Goal: Information Seeking & Learning: Compare options

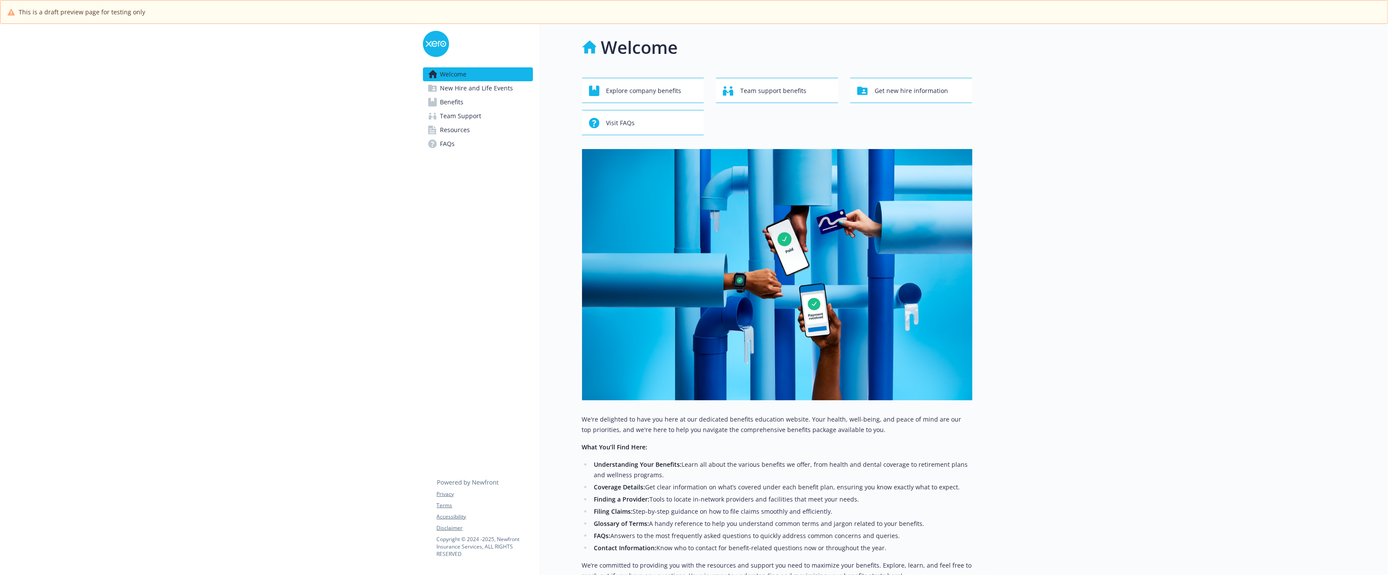
click at [455, 108] on span "Benefits" at bounding box center [451, 102] width 23 height 14
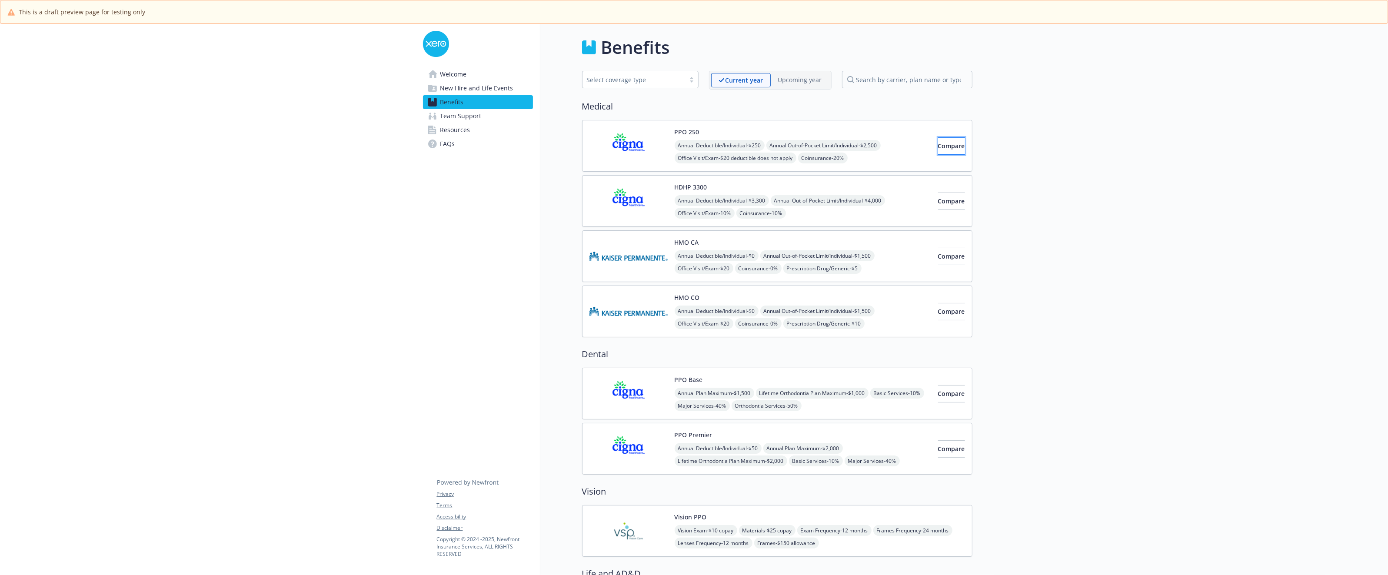
click at [938, 148] on span "Compare" at bounding box center [951, 146] width 27 height 8
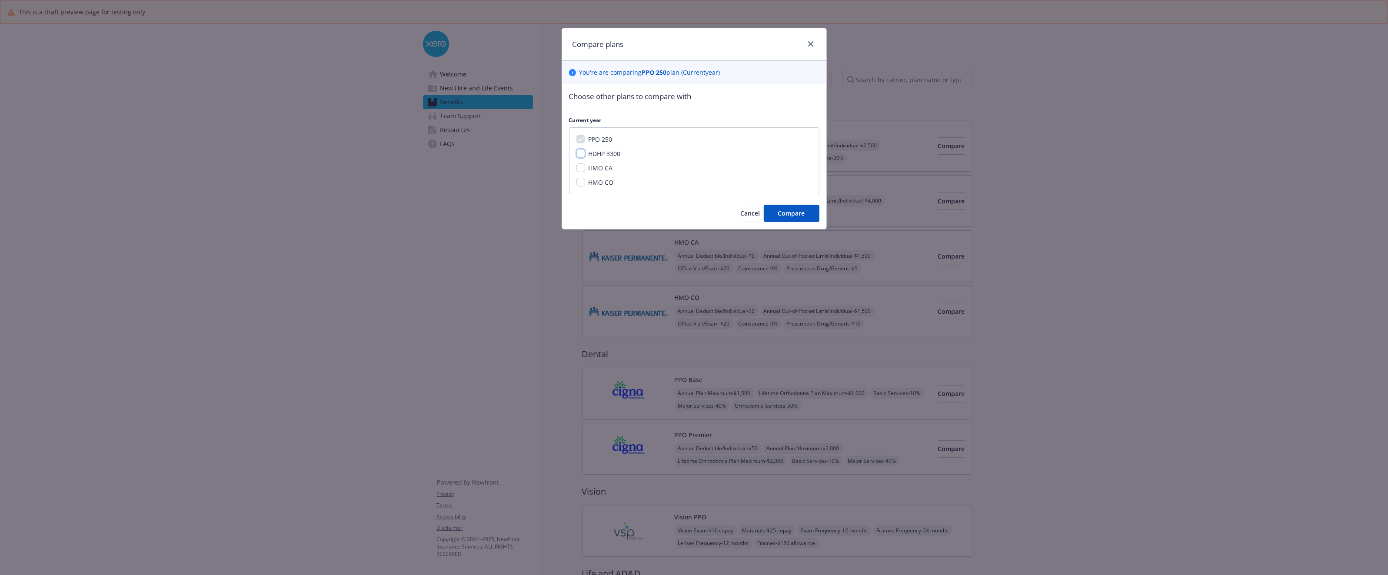
click at [579, 149] on input "HDHP 3300" at bounding box center [580, 153] width 9 height 9
checkbox input "true"
click at [779, 215] on span "Compare" at bounding box center [791, 213] width 27 height 8
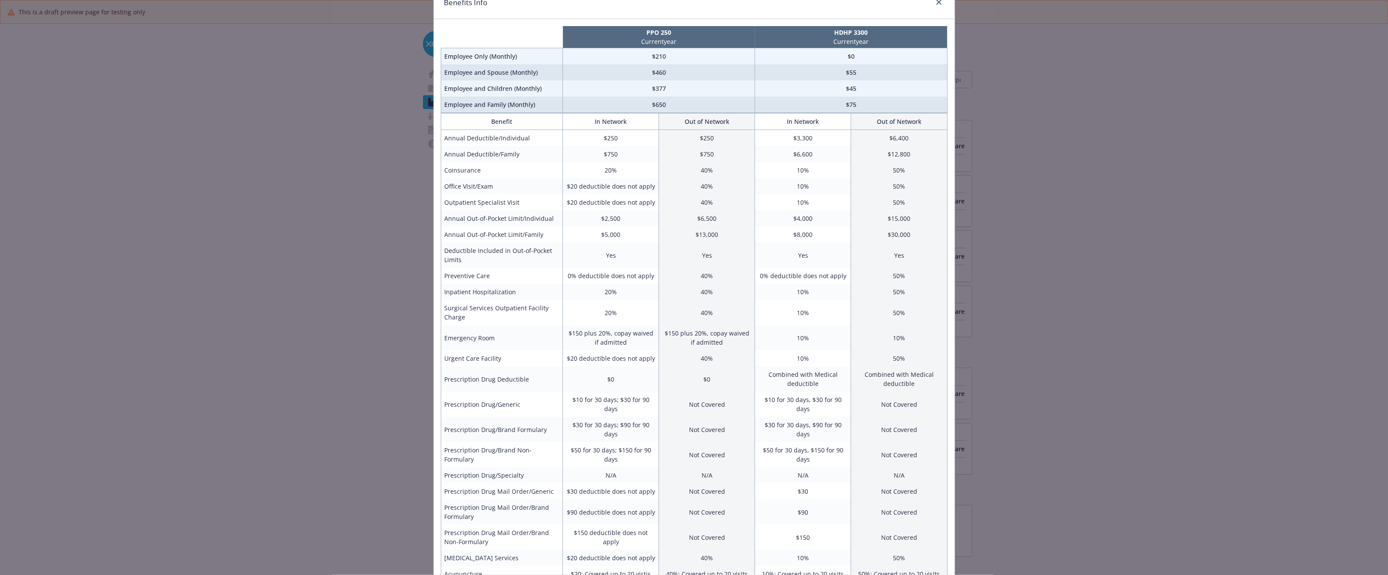
scroll to position [38, 0]
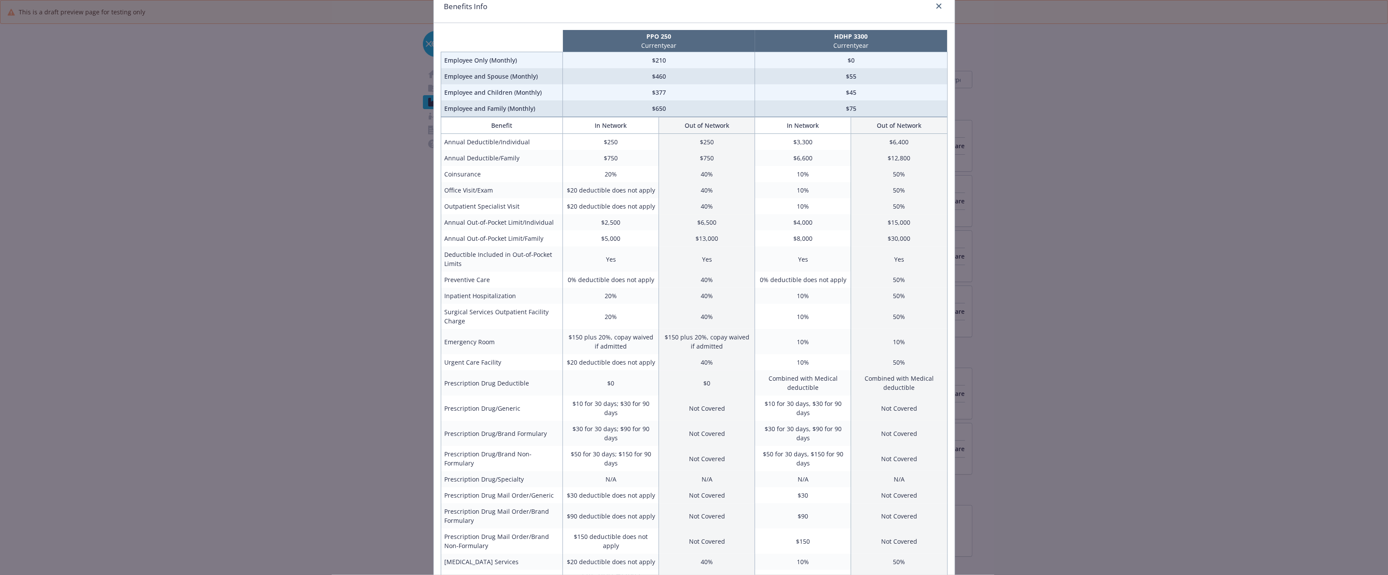
click at [996, 131] on div "Benefits Info PPO 250 Current year HDHP 3300 Current year Employee Only (Monthl…" at bounding box center [694, 287] width 1388 height 575
click at [934, 8] on link "close" at bounding box center [939, 6] width 10 height 10
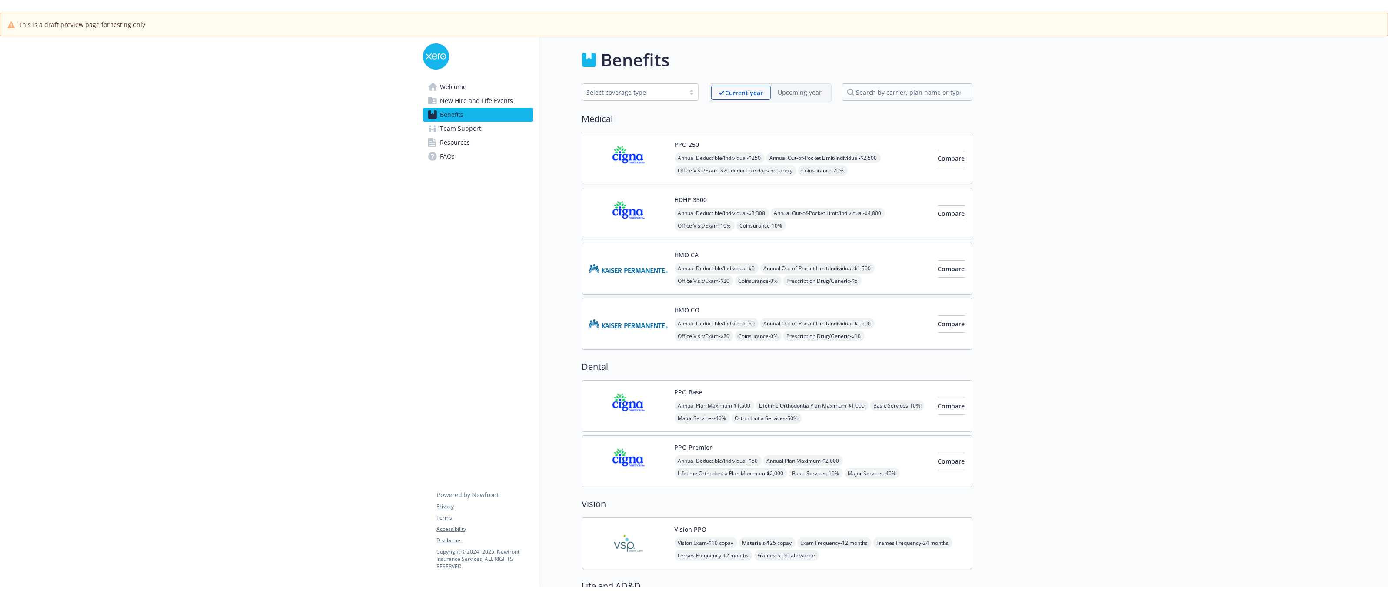
scroll to position [1, 0]
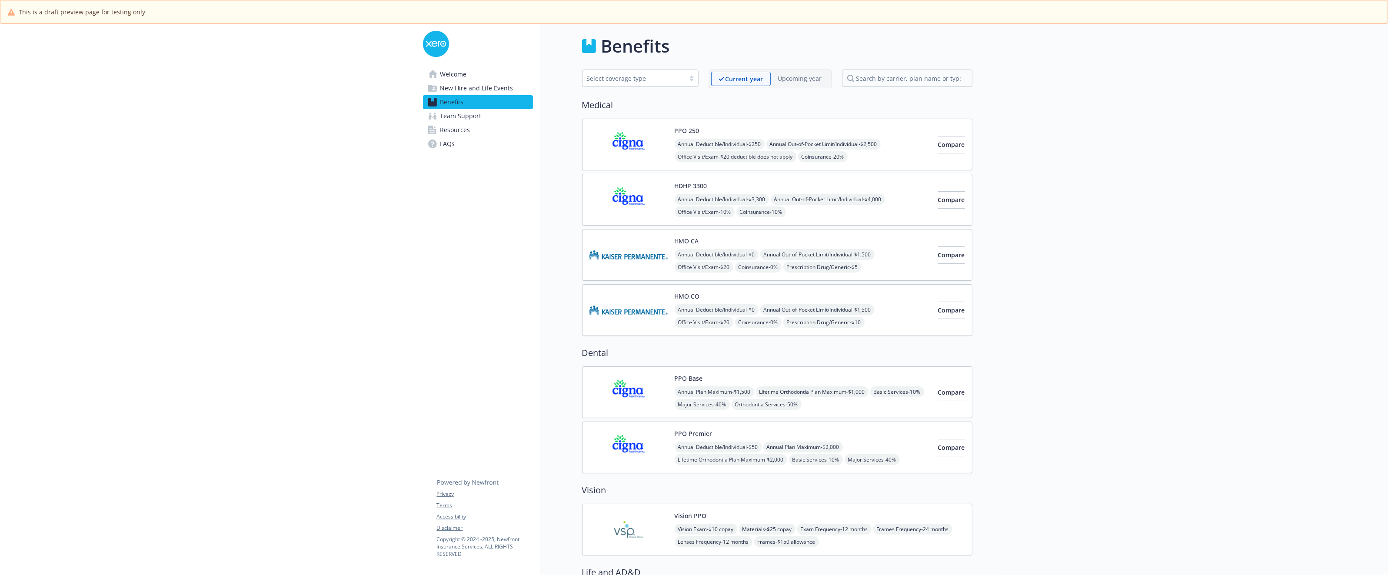
click at [482, 126] on link "Resources" at bounding box center [478, 130] width 110 height 14
